Goal: Find specific page/section: Find specific page/section

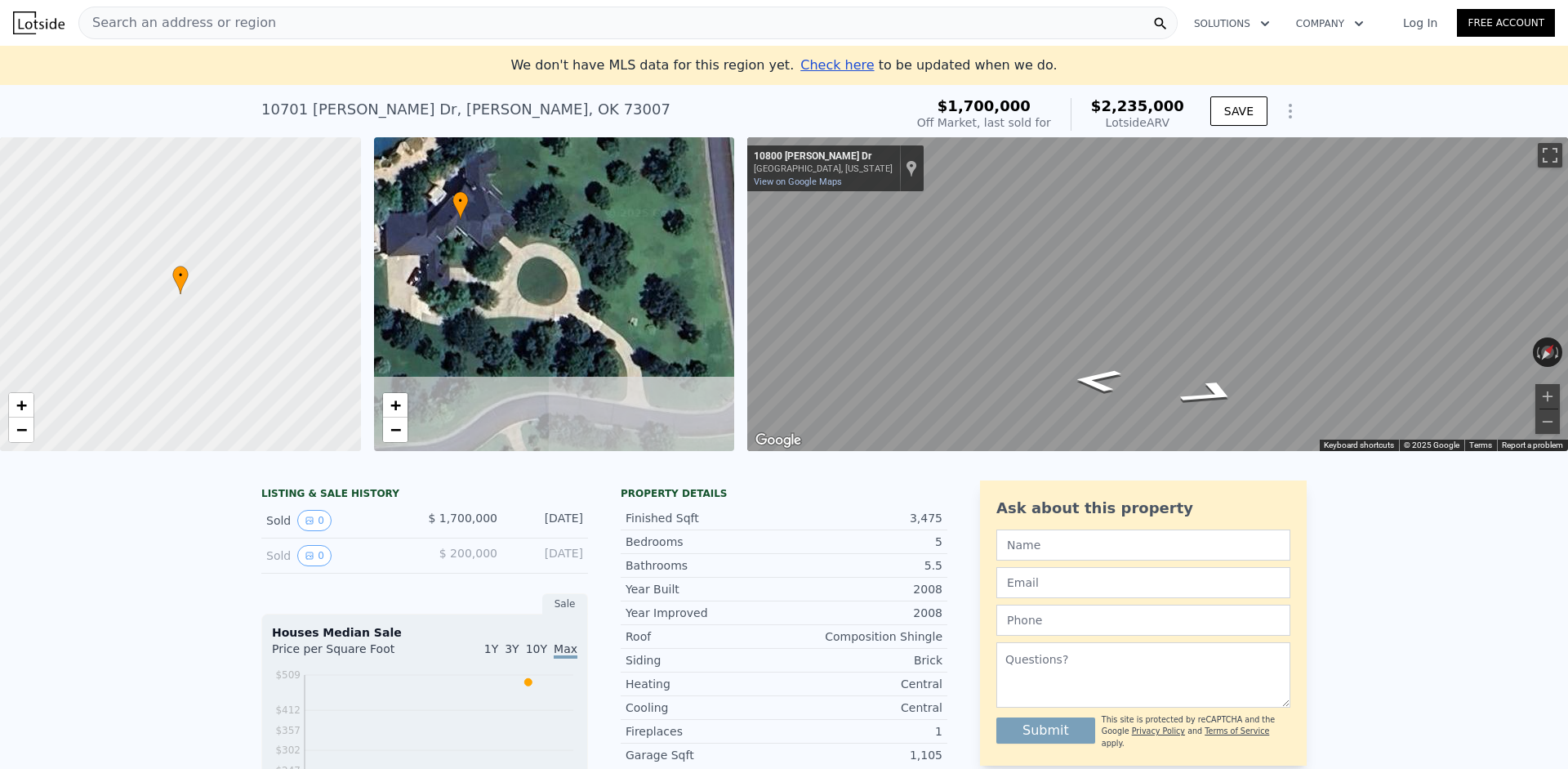
drag, startPoint x: 617, startPoint y: 361, endPoint x: 398, endPoint y: 253, distance: 244.2
click at [398, 253] on div "• + −" at bounding box center [554, 293] width 361 height 314
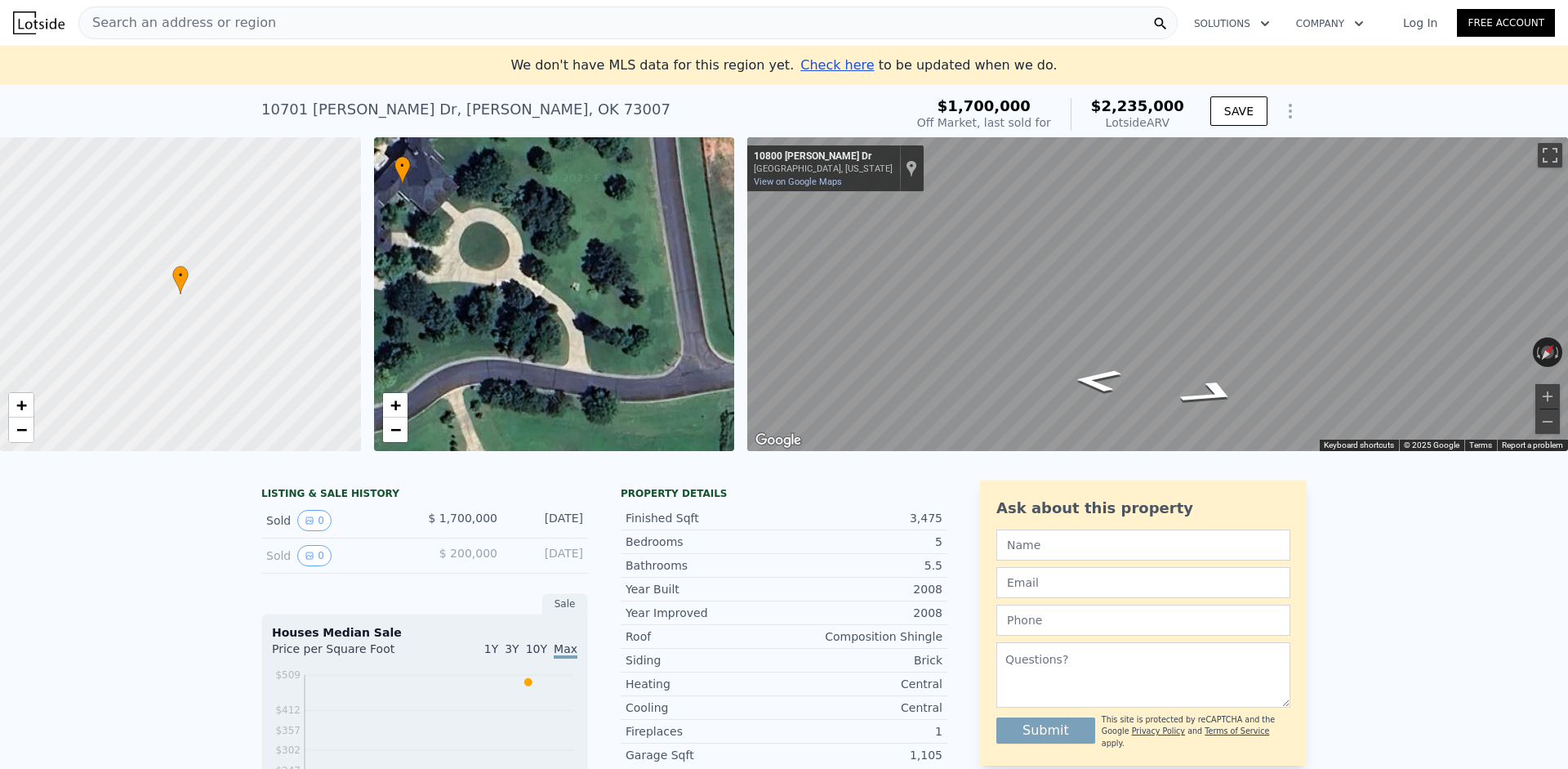
drag, startPoint x: 559, startPoint y: 345, endPoint x: 626, endPoint y: 343, distance: 67.0
click at [626, 343] on div "• + −" at bounding box center [554, 293] width 361 height 314
click at [28, 400] on link "+" at bounding box center [21, 406] width 25 height 25
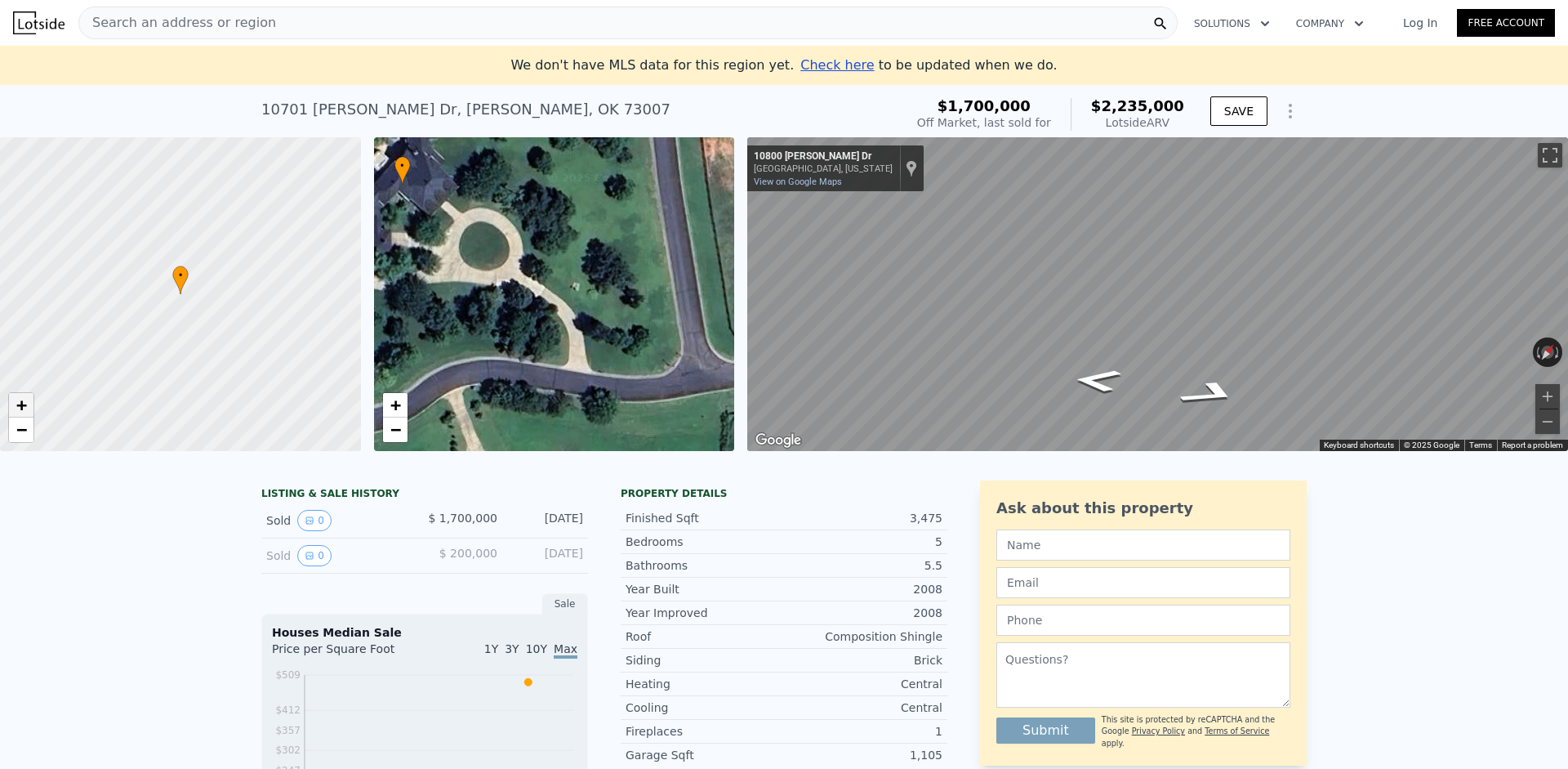
click at [28, 400] on link "+" at bounding box center [21, 406] width 25 height 25
drag, startPoint x: 313, startPoint y: 370, endPoint x: 104, endPoint y: 305, distance: 218.9
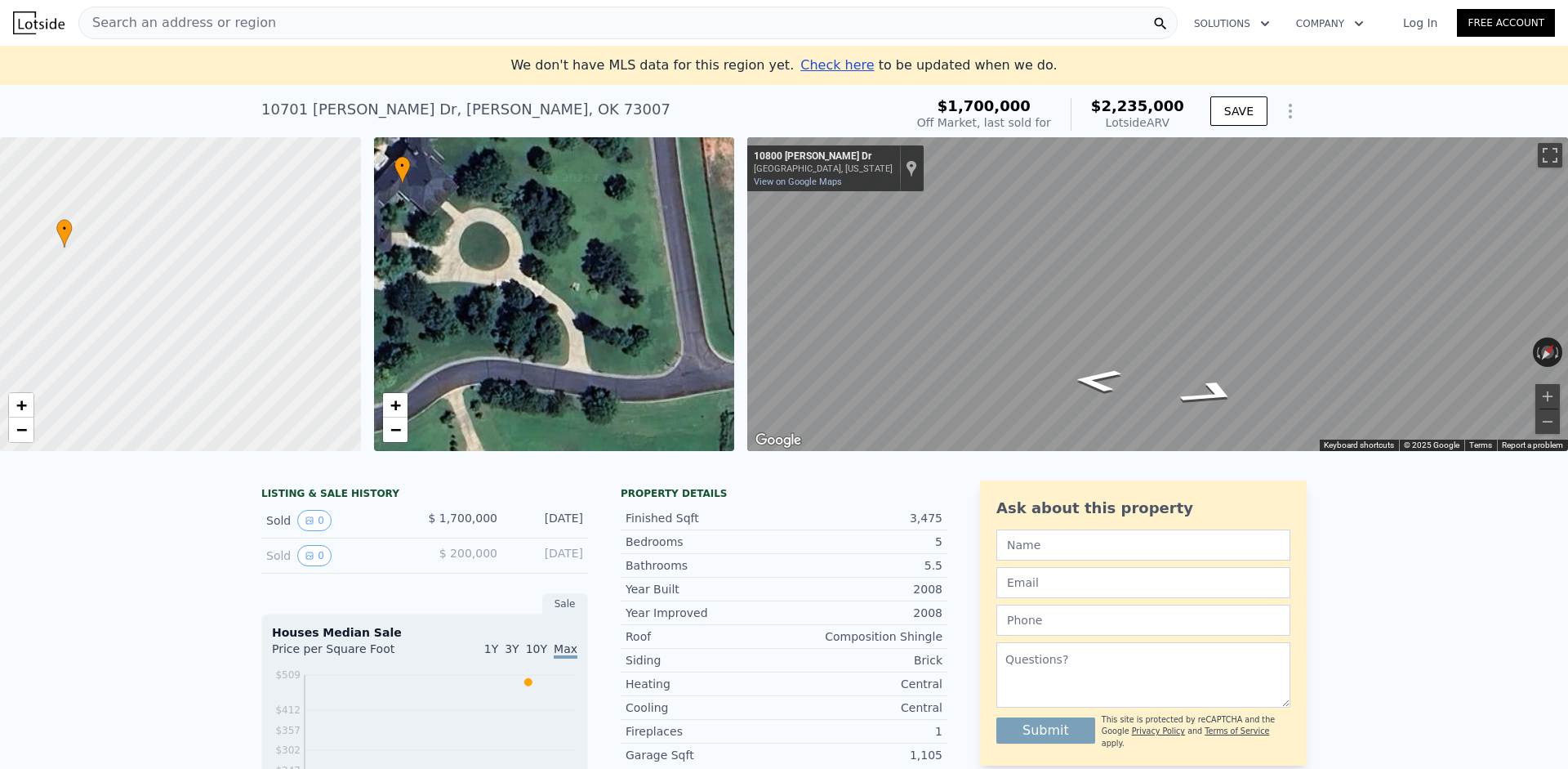
click at [104, 305] on div at bounding box center [171, 291] width 432 height 377
drag, startPoint x: 247, startPoint y: 372, endPoint x: 69, endPoint y: 265, distance: 207.7
click at [69, 265] on div at bounding box center [176, 294] width 432 height 377
click at [29, 405] on link "+" at bounding box center [21, 406] width 25 height 25
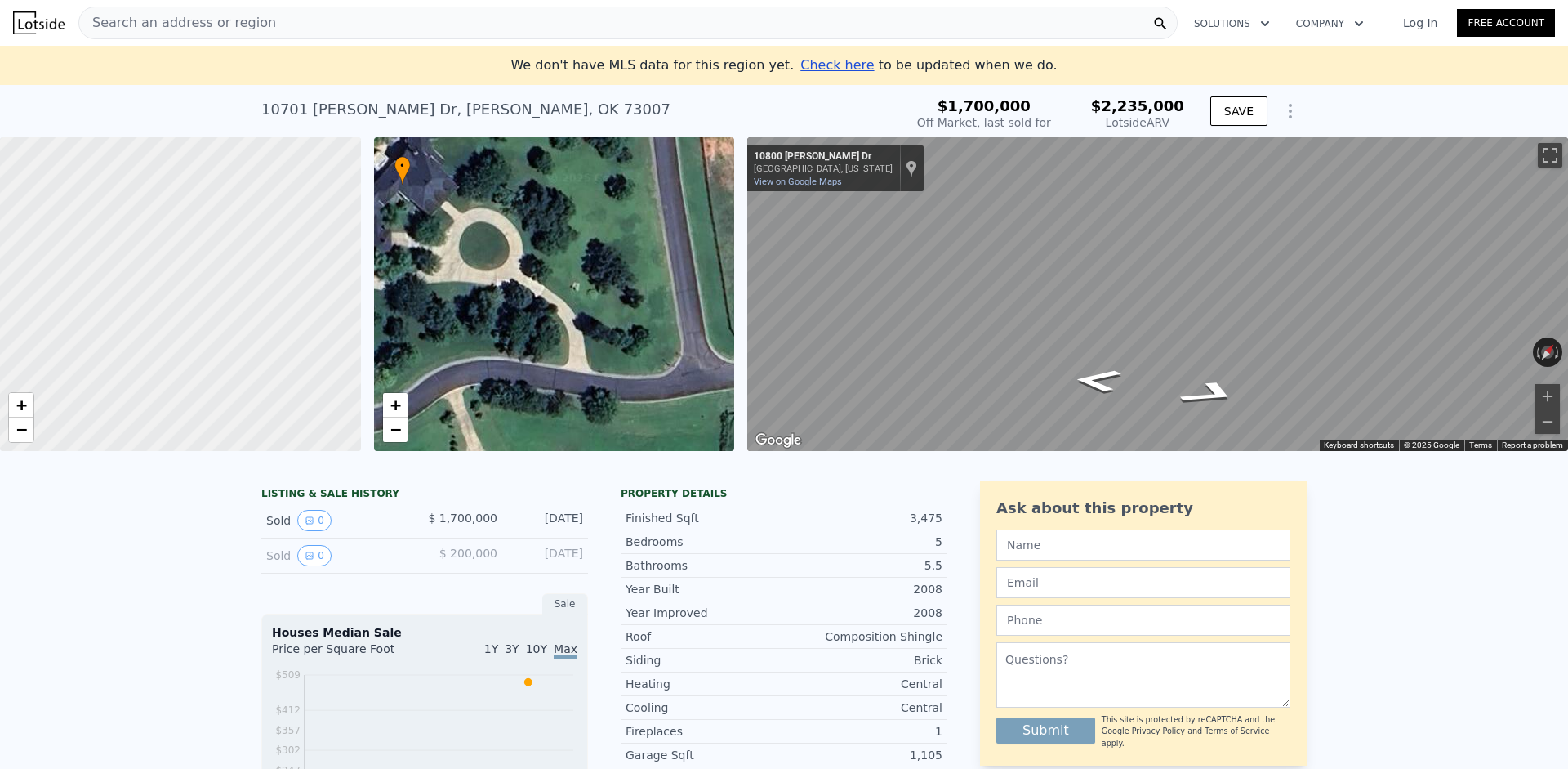
drag, startPoint x: 181, startPoint y: 309, endPoint x: 71, endPoint y: 415, distance: 152.8
click at [71, 415] on div at bounding box center [180, 294] width 432 height 377
drag, startPoint x: 205, startPoint y: 329, endPoint x: 289, endPoint y: 477, distance: 170.2
click at [305, 478] on div at bounding box center [196, 322] width 432 height 377
drag, startPoint x: 208, startPoint y: 302, endPoint x: 225, endPoint y: 453, distance: 152.0
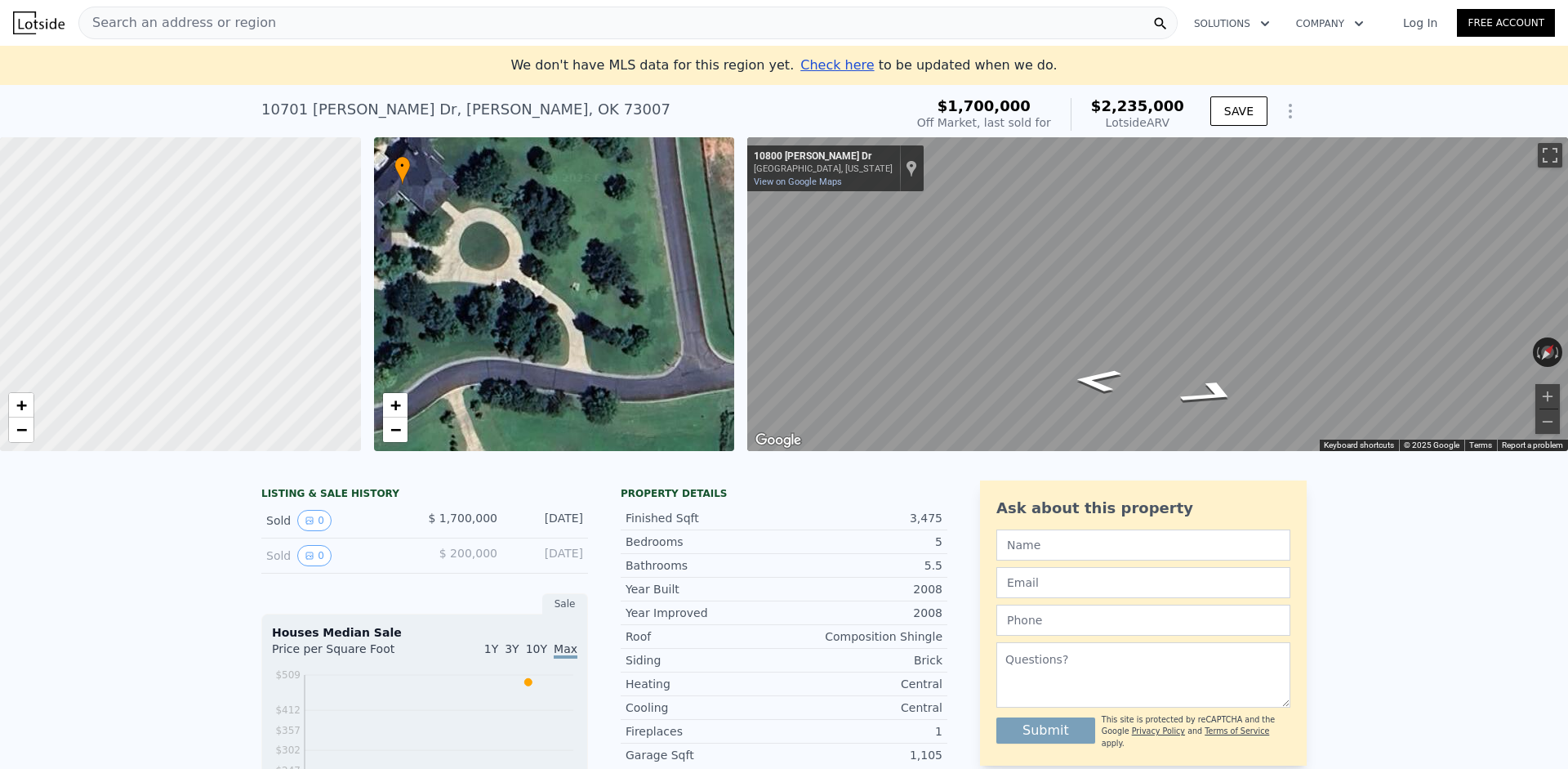
click at [225, 453] on div at bounding box center [180, 294] width 432 height 377
click at [215, 151] on div at bounding box center [180, 294] width 432 height 377
drag, startPoint x: 260, startPoint y: 356, endPoint x: 188, endPoint y: 255, distance: 124.0
click at [189, 256] on div at bounding box center [180, 294] width 432 height 377
drag, startPoint x: 206, startPoint y: 379, endPoint x: 171, endPoint y: 309, distance: 78.3
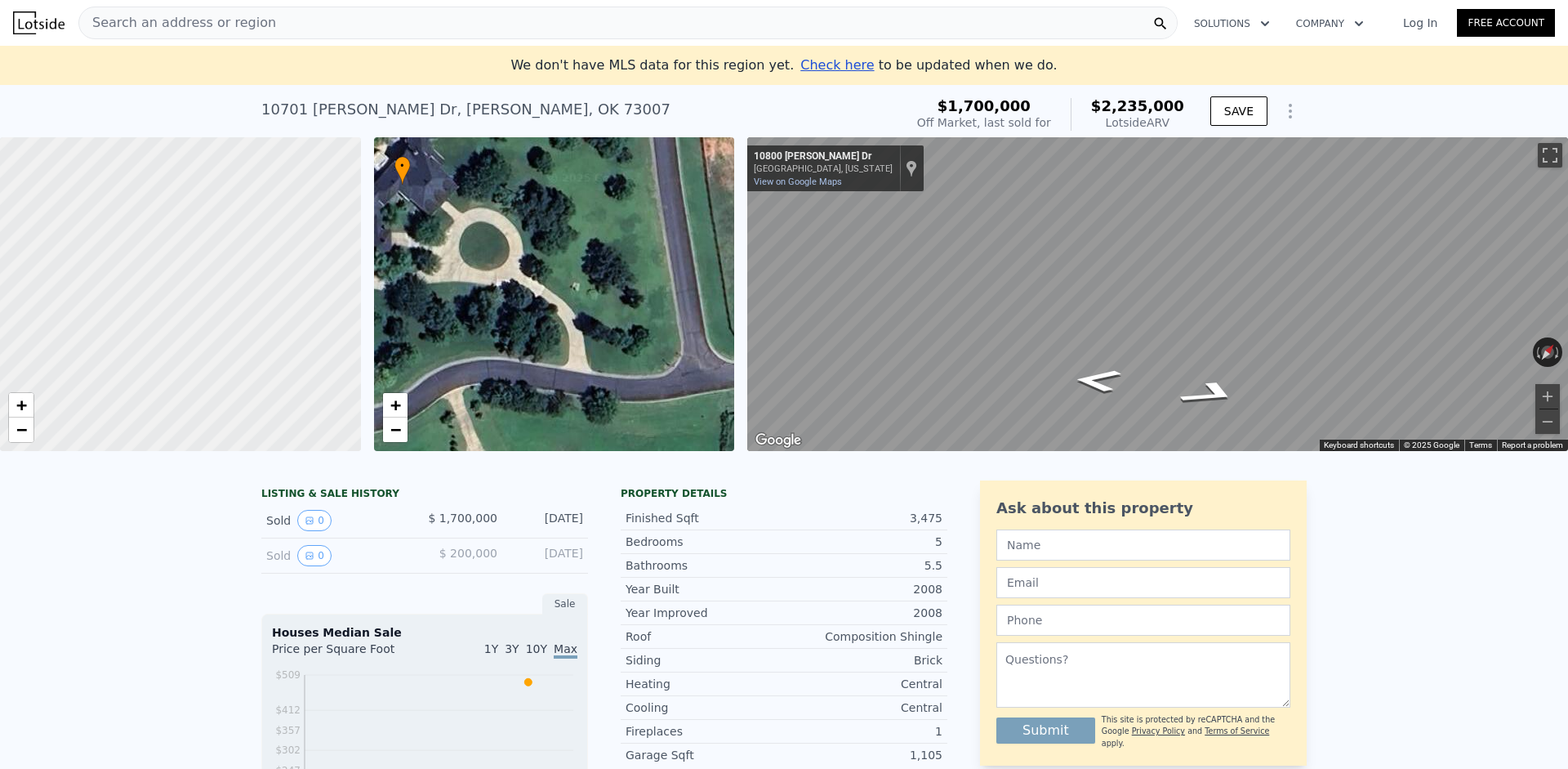
click at [171, 312] on div at bounding box center [180, 294] width 432 height 377
click at [344, 24] on div "Search an address or region" at bounding box center [628, 23] width 1099 height 33
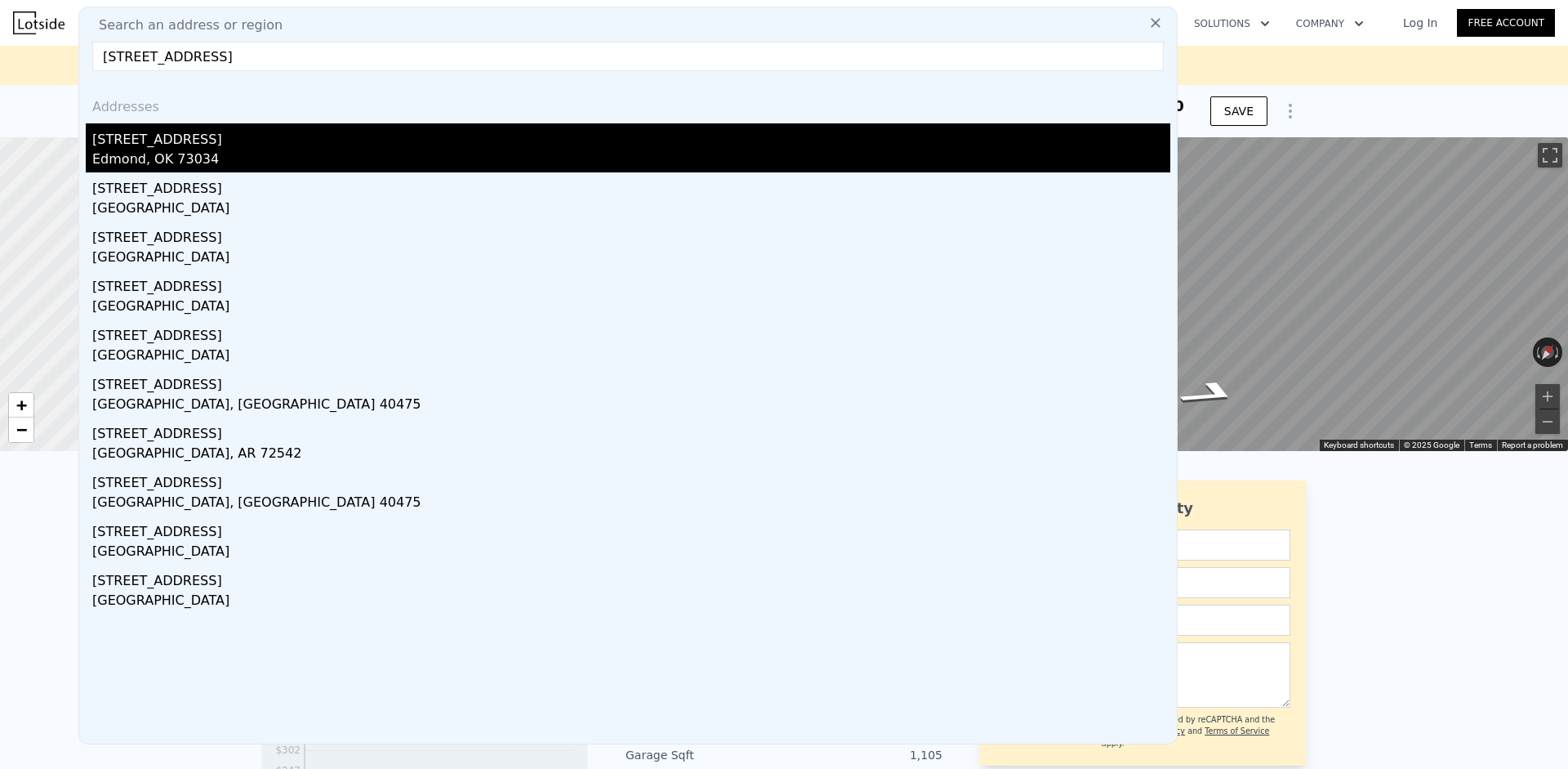
type input "[STREET_ADDRESS]"
click at [143, 131] on div "[STREET_ADDRESS]" at bounding box center [631, 136] width 1077 height 26
